Goal: Information Seeking & Learning: Learn about a topic

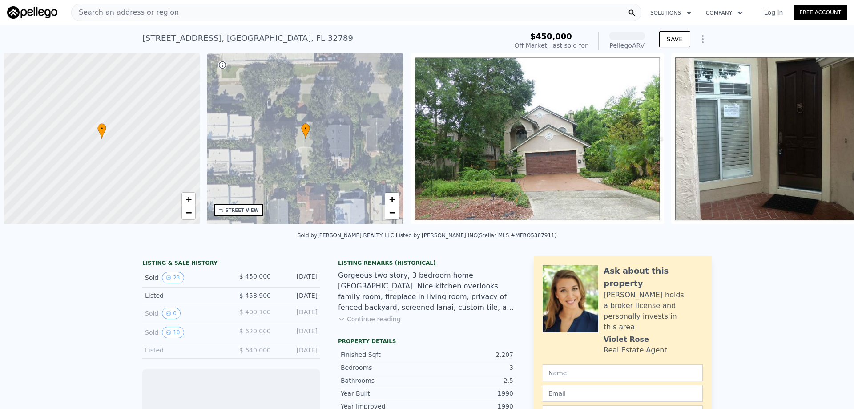
scroll to position [0, 4]
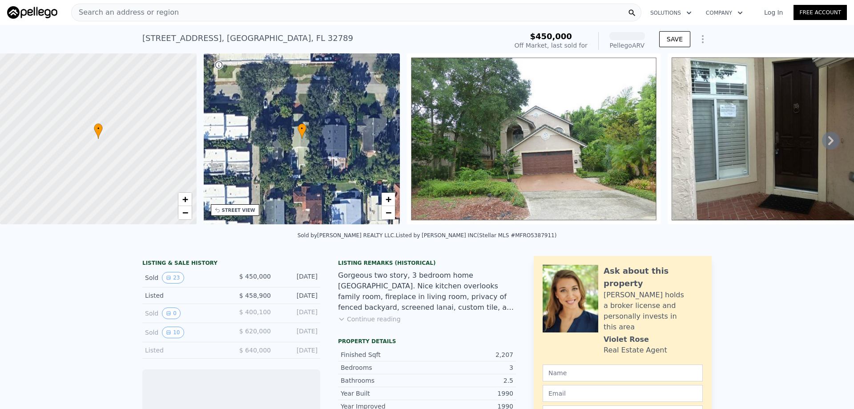
click at [157, 15] on span "Search an address or region" at bounding box center [125, 12] width 107 height 11
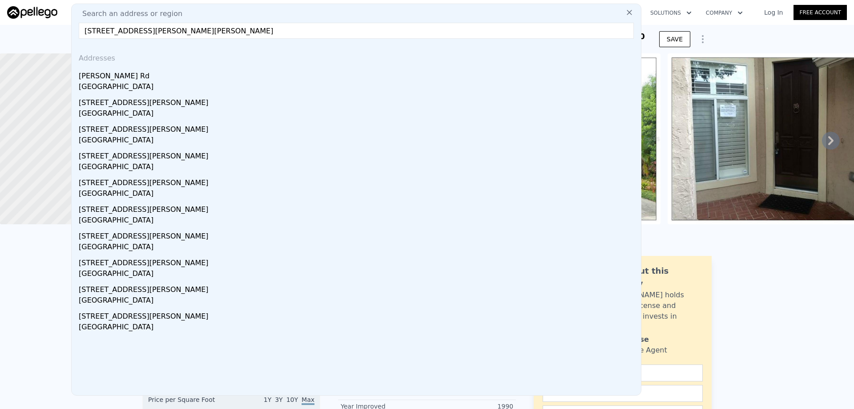
click at [96, 34] on input "[STREET_ADDRESS][PERSON_NAME][PERSON_NAME]" at bounding box center [356, 31] width 555 height 16
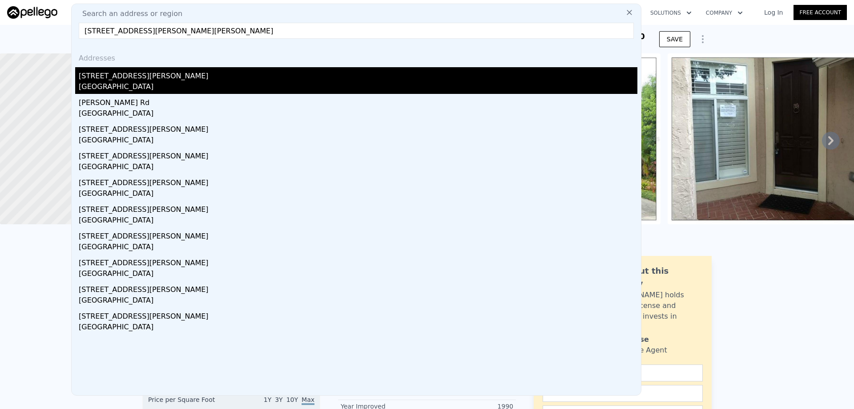
type input "[STREET_ADDRESS][PERSON_NAME][PERSON_NAME]"
click at [135, 92] on div "[GEOGRAPHIC_DATA]" at bounding box center [358, 87] width 559 height 12
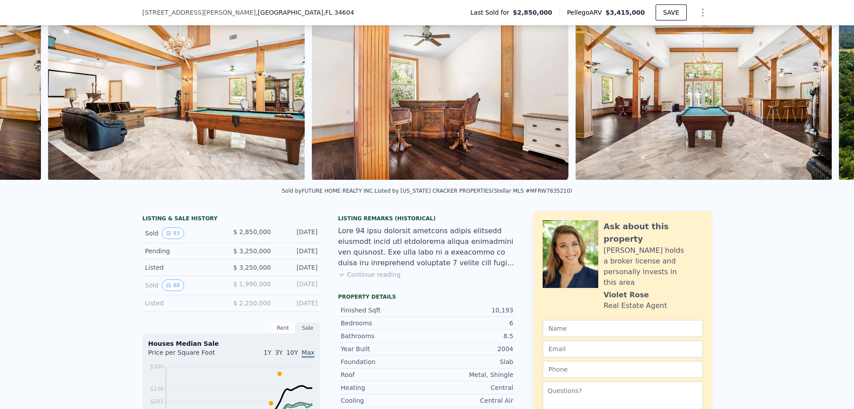
scroll to position [0, 21773]
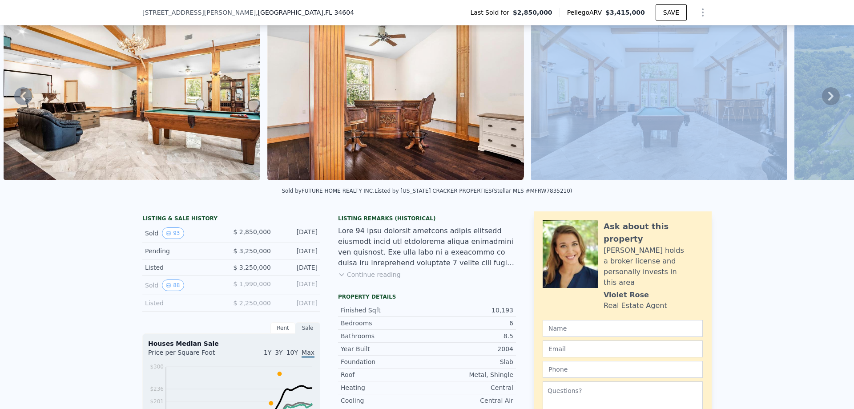
drag, startPoint x: 757, startPoint y: 181, endPoint x: 796, endPoint y: 181, distance: 39.6
click at [796, 181] on div "• + − • + − STREET VIEW Loading... SATELLITE VIEW" at bounding box center [427, 96] width 854 height 174
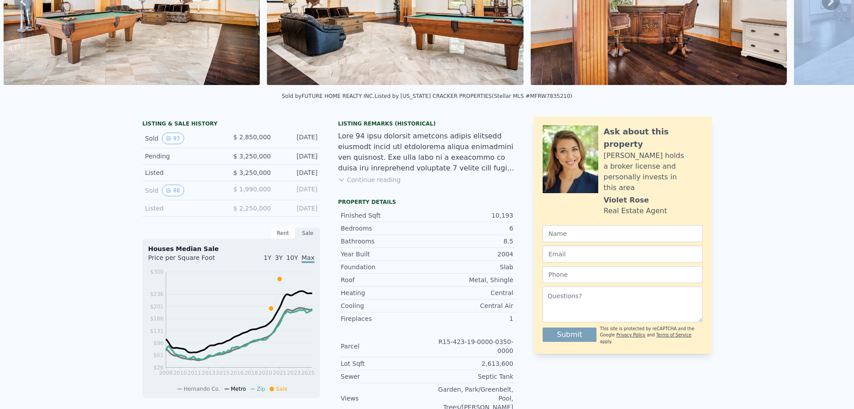
scroll to position [0, 0]
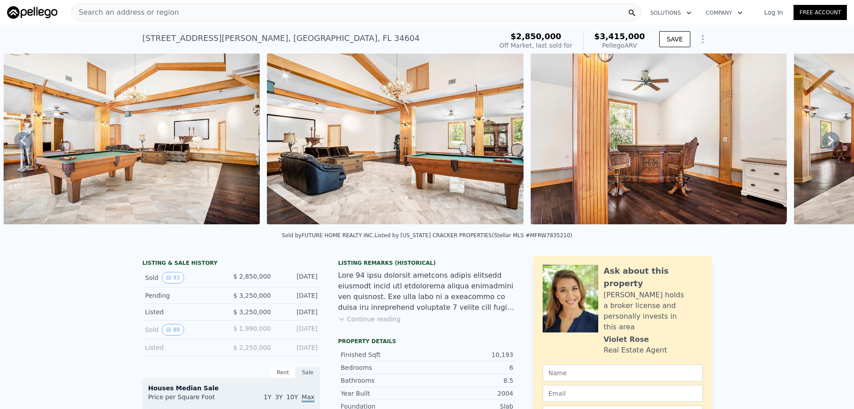
click at [182, 11] on div "Search an address or region" at bounding box center [356, 13] width 570 height 18
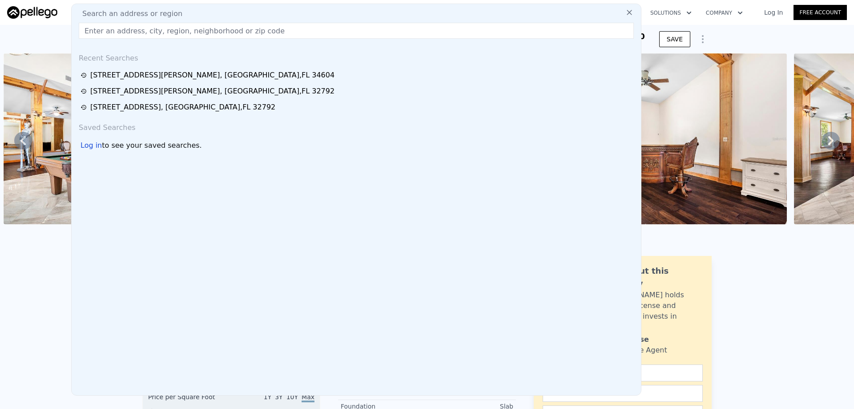
drag, startPoint x: 182, startPoint y: 11, endPoint x: 112, endPoint y: 31, distance: 72.6
click at [112, 31] on input "text" at bounding box center [356, 31] width 555 height 16
paste input "[STREET_ADDRESS][PERSON_NAME][PERSON_NAME]"
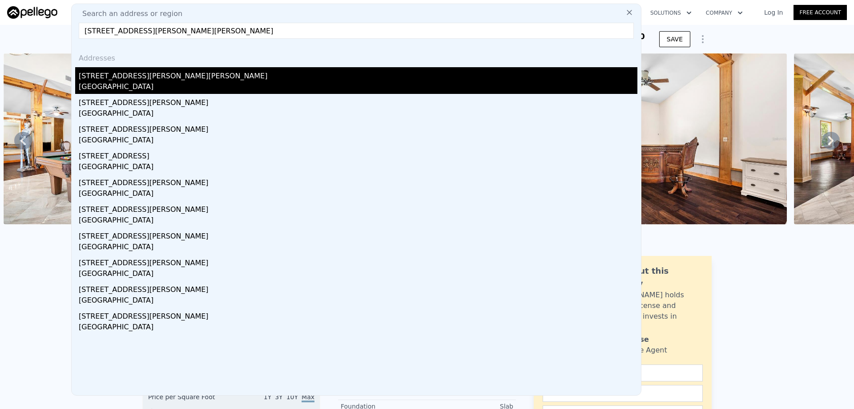
type input "[STREET_ADDRESS][PERSON_NAME][PERSON_NAME]"
click at [133, 90] on div "[GEOGRAPHIC_DATA]" at bounding box center [358, 87] width 559 height 12
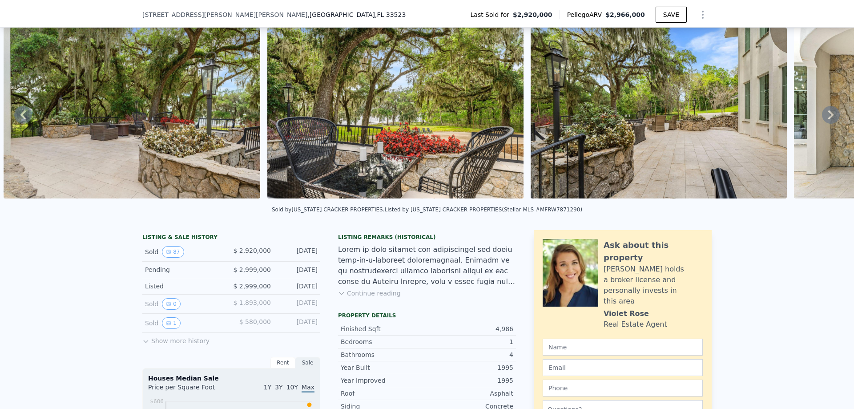
scroll to position [41, 0]
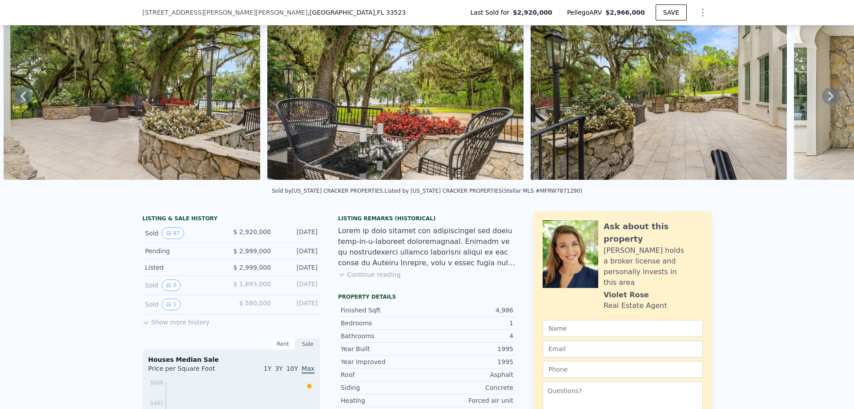
click at [168, 326] on button "Show more history" at bounding box center [175, 320] width 67 height 12
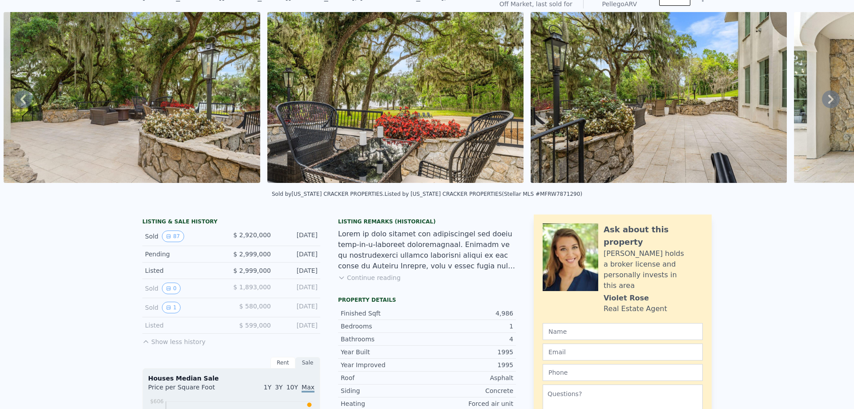
scroll to position [3, 0]
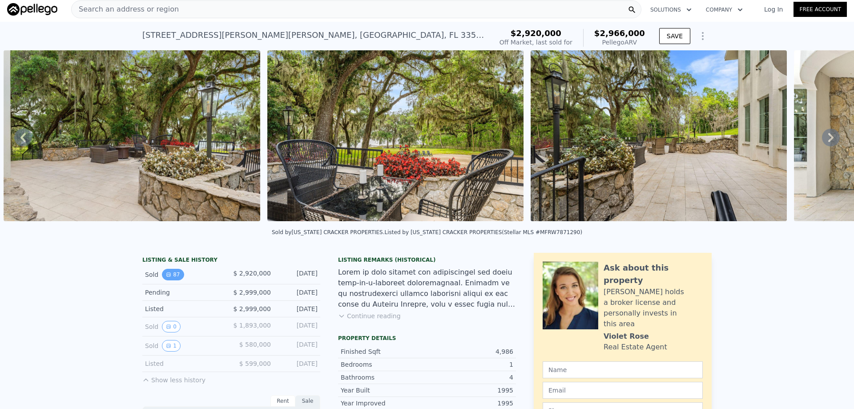
click at [176, 280] on button "87" at bounding box center [173, 275] width 22 height 12
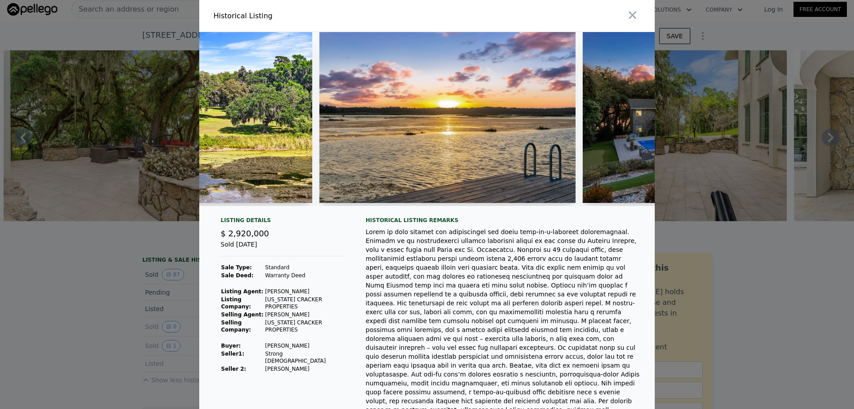
scroll to position [0, 1716]
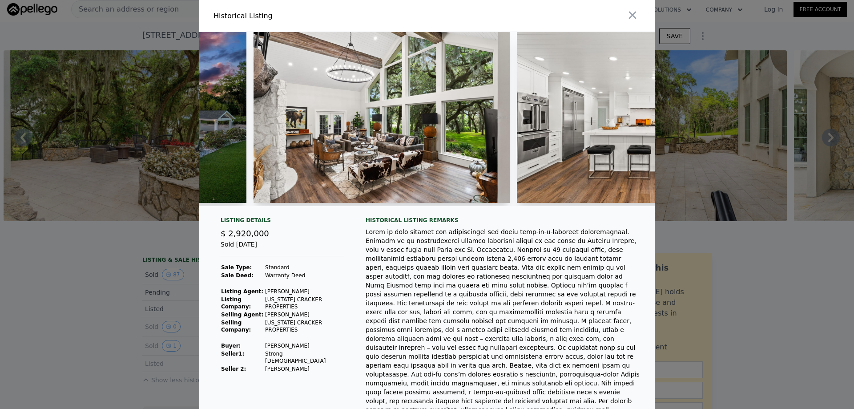
click at [358, 115] on img at bounding box center [381, 117] width 256 height 171
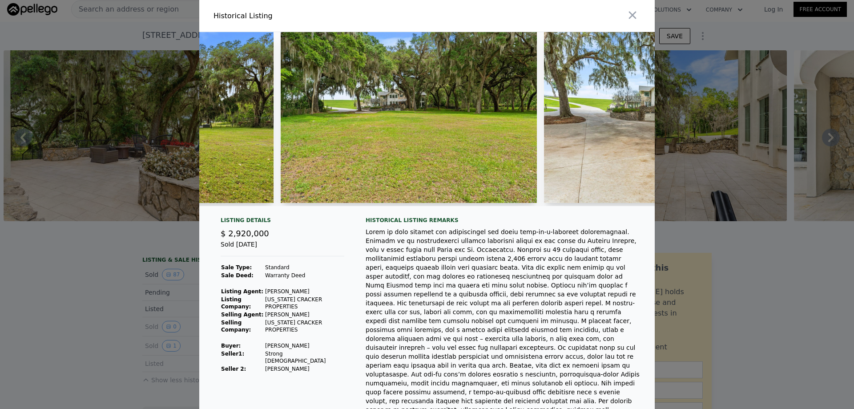
scroll to position [0, 19621]
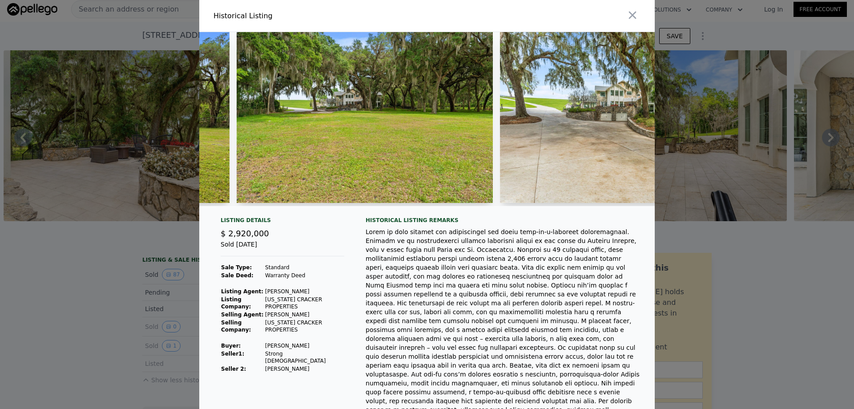
click at [12, 241] on div at bounding box center [427, 204] width 854 height 409
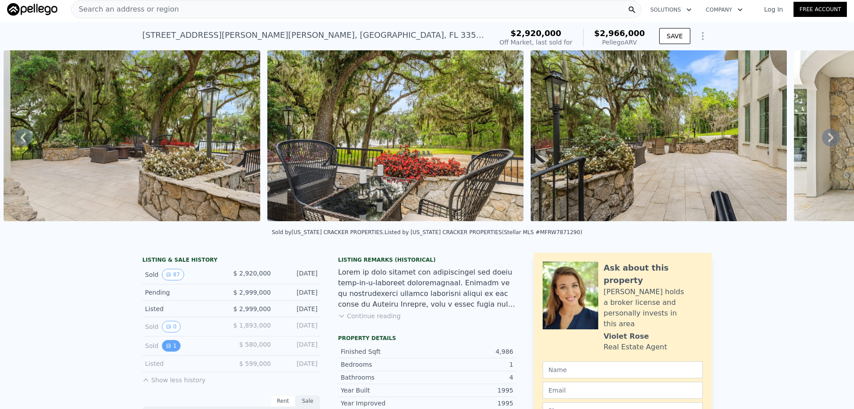
click at [167, 347] on icon "View historical data" at bounding box center [169, 346] width 4 height 4
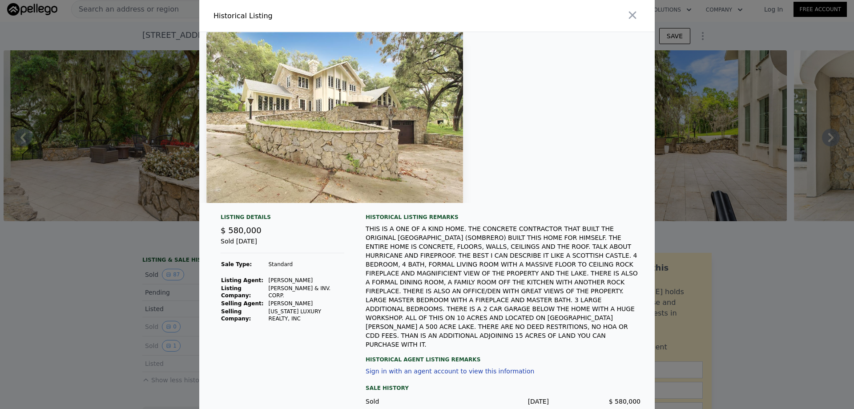
click at [733, 328] on div at bounding box center [427, 204] width 854 height 409
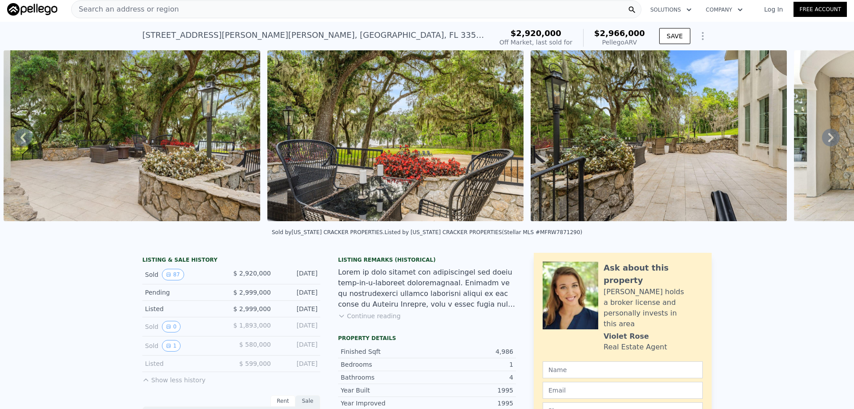
type input "2"
type input "6"
type input "2"
type input "5"
type input "1363"
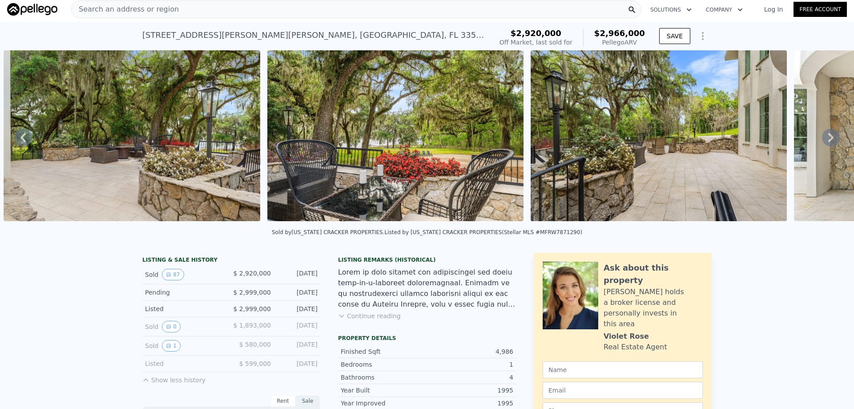
type input "3874"
type input "10515"
type input "431244"
type input "$ 3,415,000"
type input "$ 94,105"
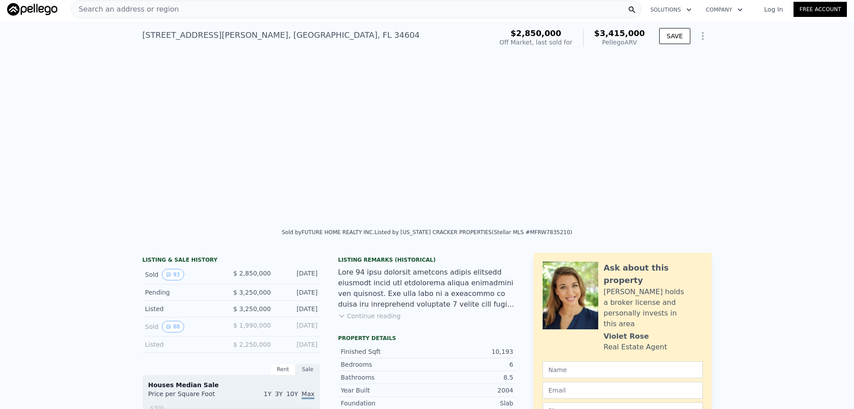
scroll to position [0, 17295]
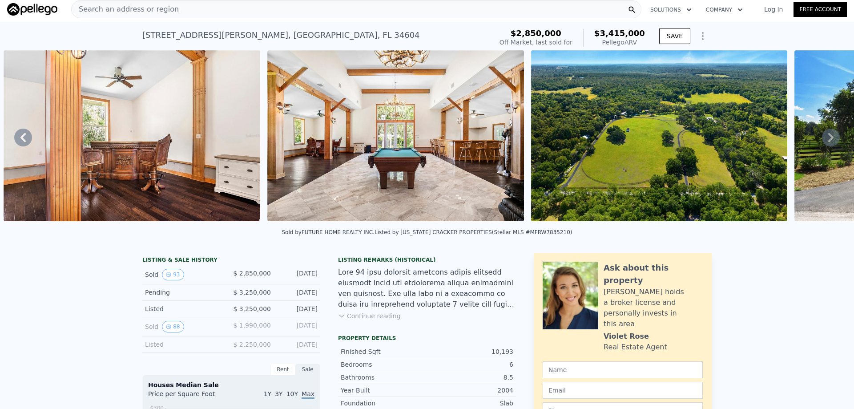
click at [113, 9] on span "Search an address or region" at bounding box center [125, 9] width 107 height 11
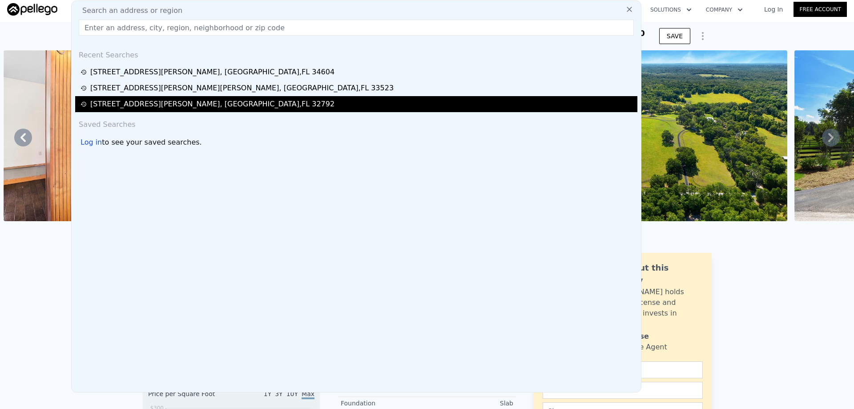
click at [139, 111] on div "[STREET_ADDRESS][PERSON_NAME]" at bounding box center [356, 104] width 562 height 16
click at [197, 102] on div "[STREET_ADDRESS][PERSON_NAME]" at bounding box center [212, 104] width 244 height 11
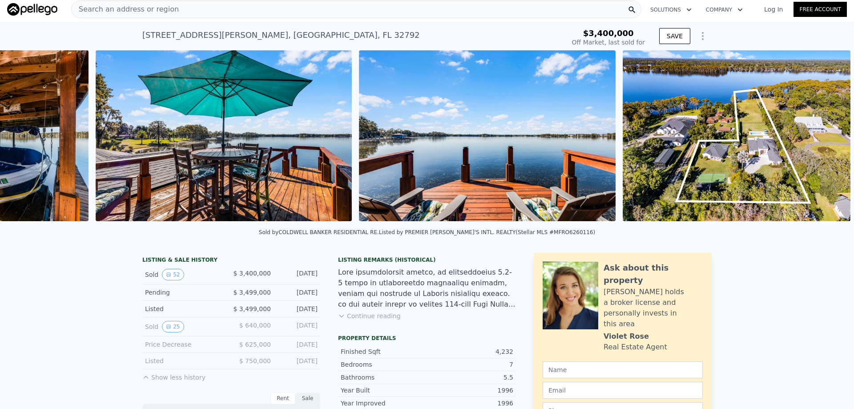
scroll to position [0, 10234]
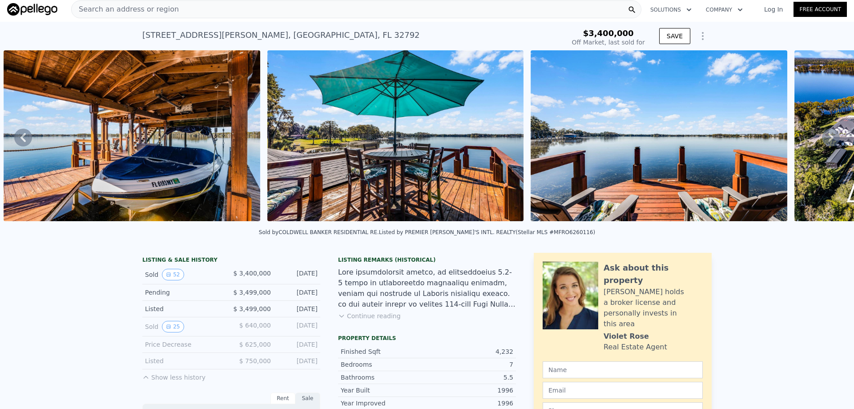
click at [113, 9] on span "Search an address or region" at bounding box center [125, 9] width 107 height 11
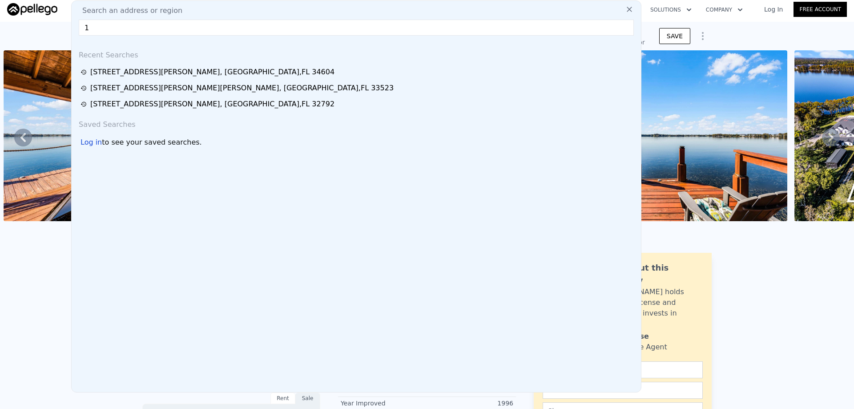
type input "12"
type input "$ 3,433,000"
type input "-$ 478,278"
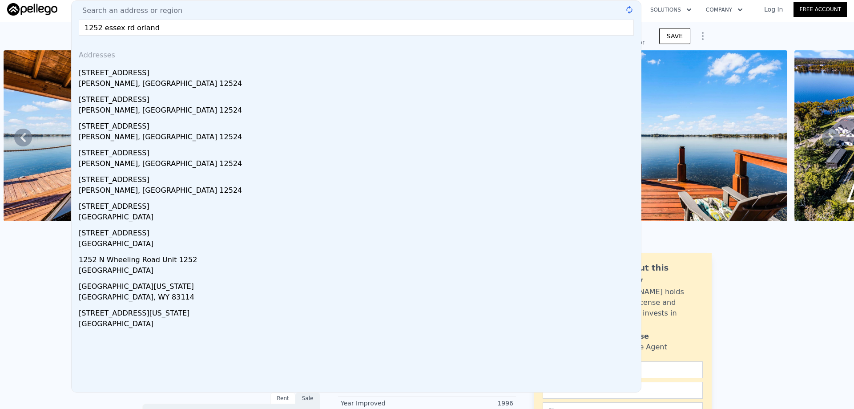
type input "1252 [GEOGRAPHIC_DATA]"
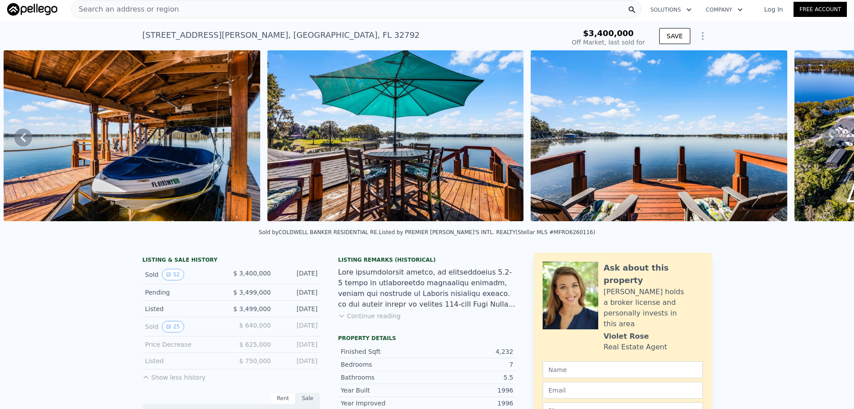
click at [35, 29] on div "[STREET_ADDRESS][PERSON_NAME] Sold [DATE] for $3.400m $3,400,000 Off Market, la…" at bounding box center [427, 36] width 854 height 28
click at [162, 14] on span "Search an address or region" at bounding box center [125, 9] width 107 height 11
